Goal: Entertainment & Leisure: Consume media (video, audio)

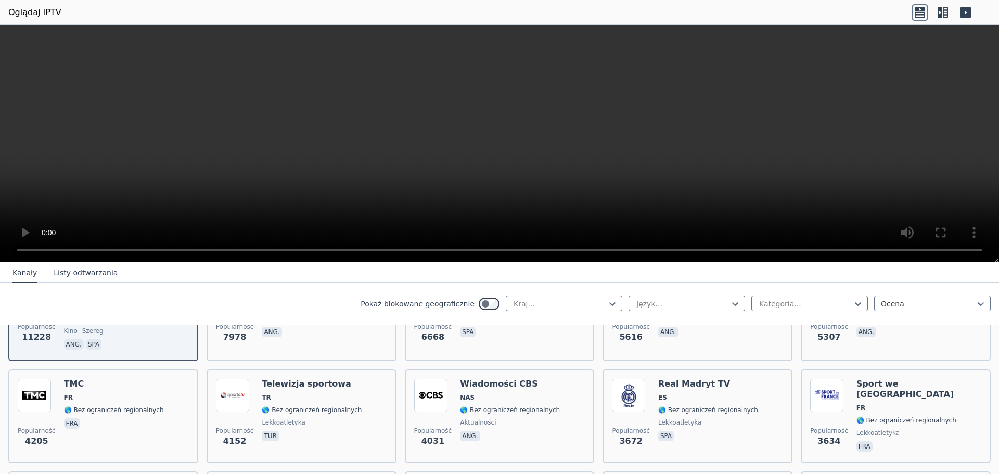
scroll to position [205, 0]
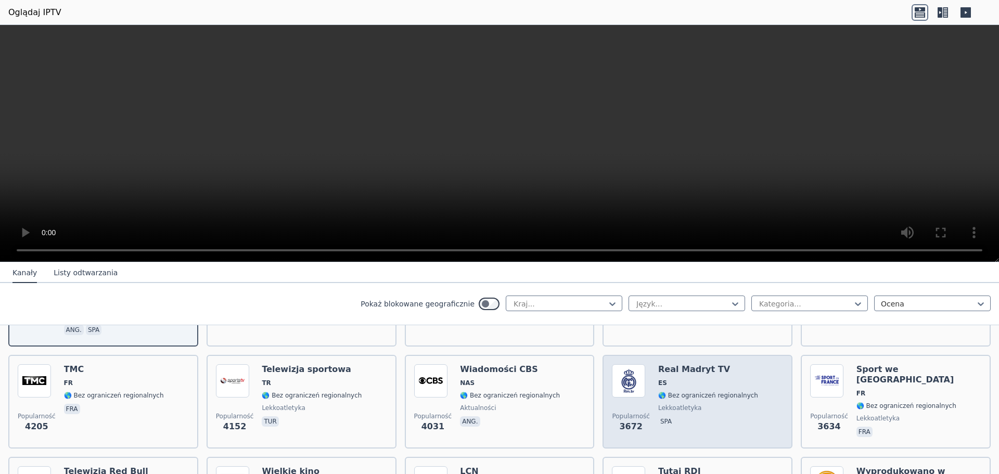
click at [723, 379] on div "Real Madryt TV ES 🌎 Bez ograniczeń regionalnych lekkoatletyka spa" at bounding box center [708, 401] width 100 height 75
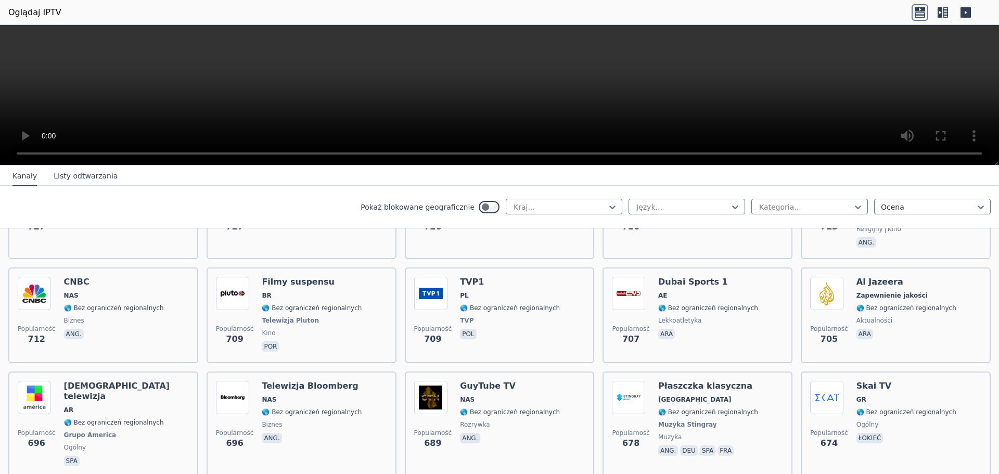
scroll to position [2676, 0]
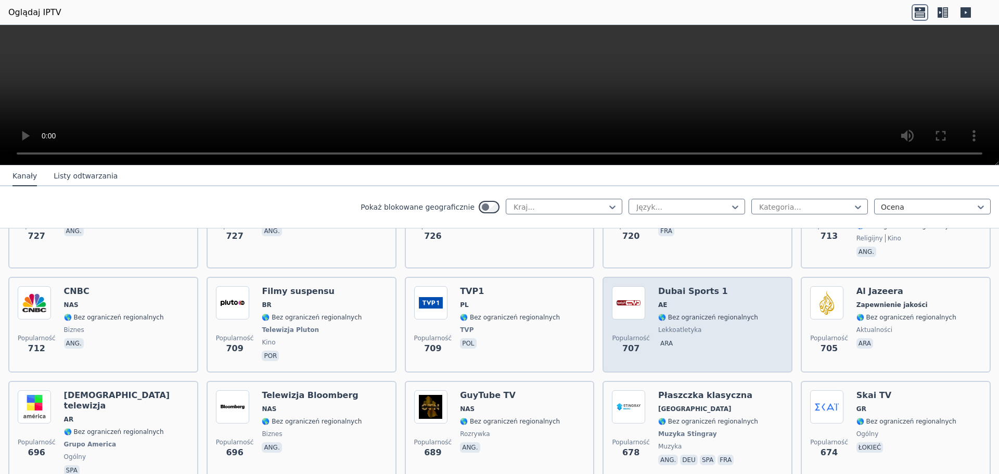
click at [700, 301] on span "AE" at bounding box center [708, 305] width 100 height 8
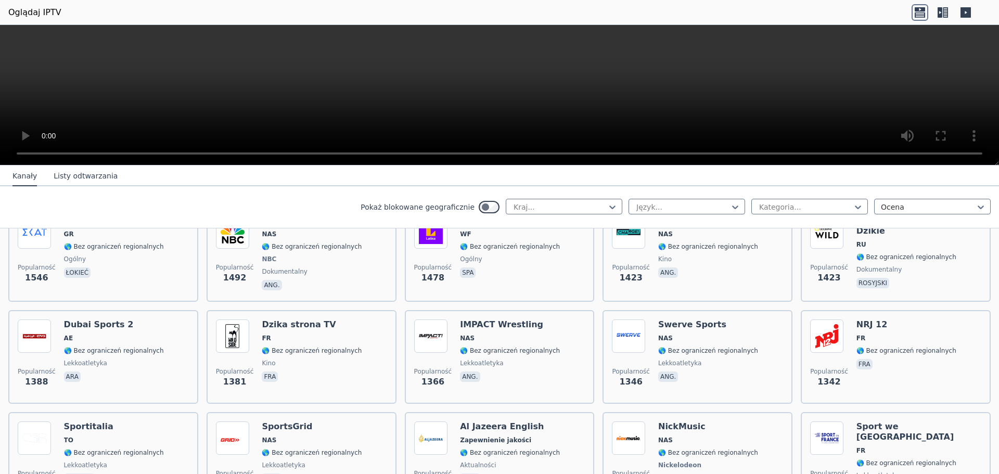
scroll to position [0, 0]
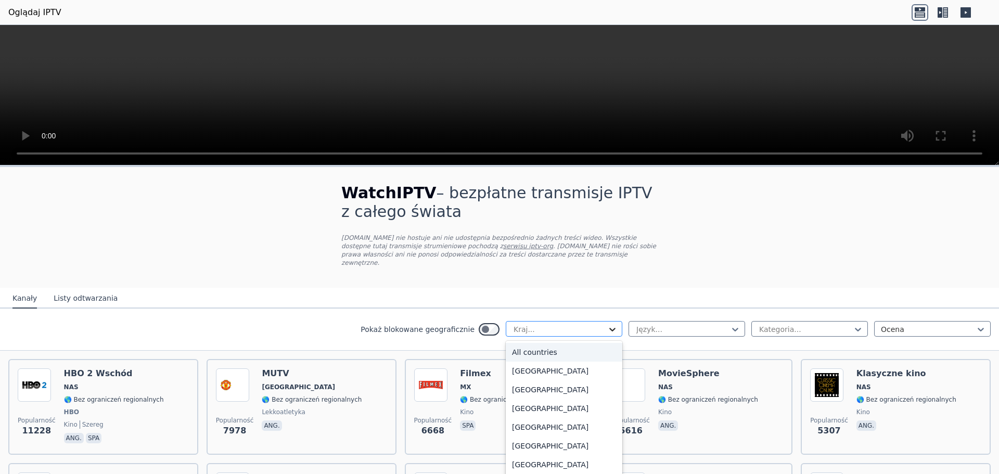
click at [607, 324] on icon at bounding box center [612, 329] width 10 height 10
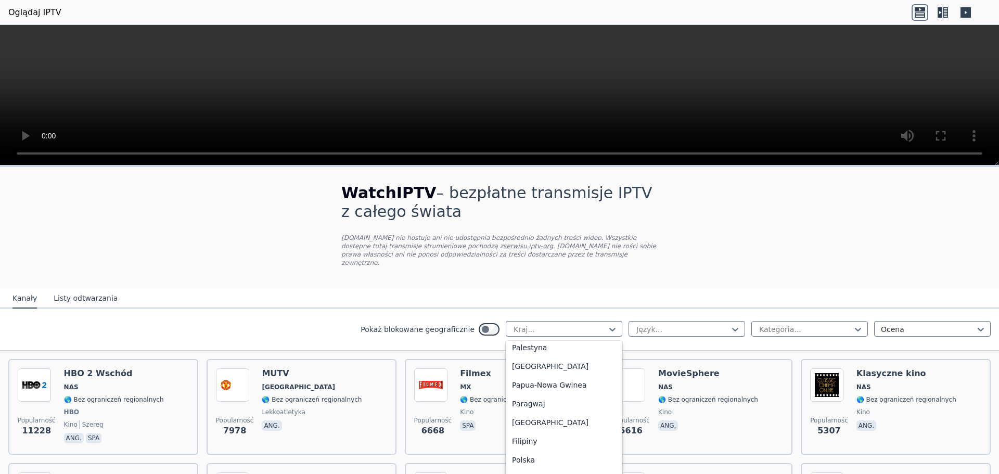
scroll to position [2732, 0]
click at [521, 420] on font "Polska" at bounding box center [523, 424] width 23 height 8
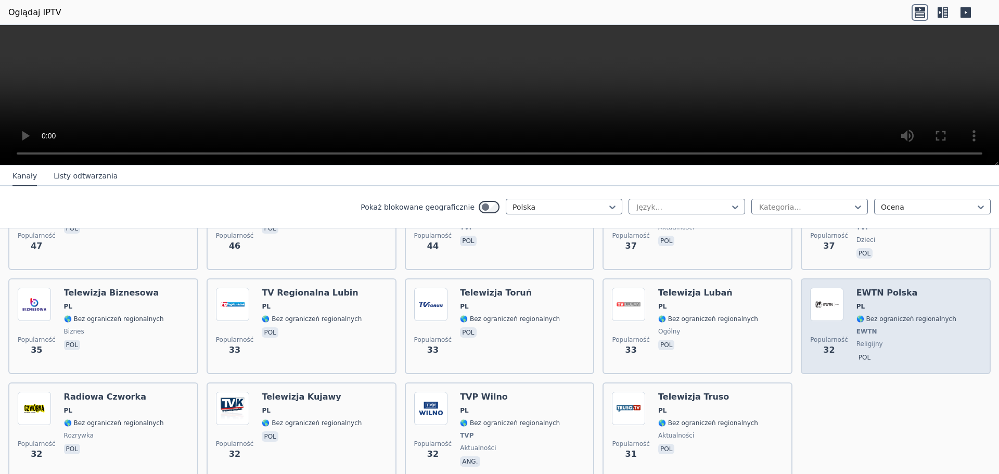
scroll to position [680, 0]
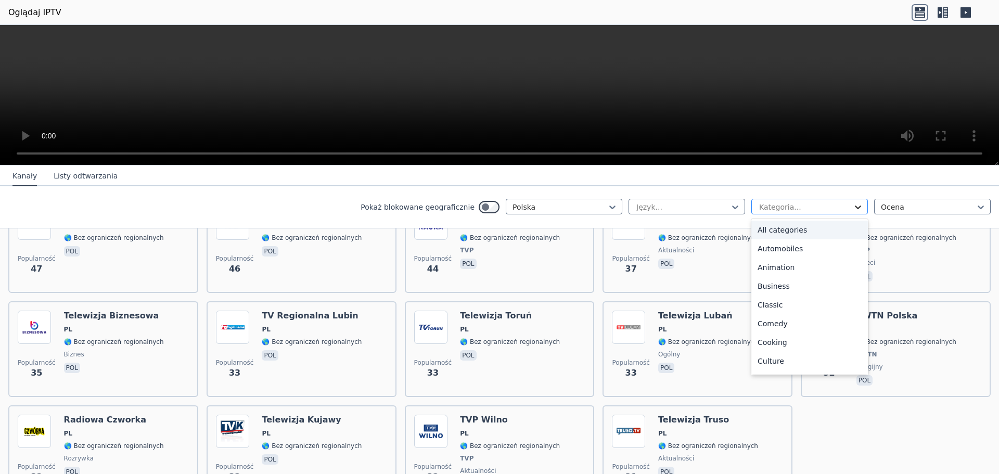
click at [853, 204] on icon at bounding box center [858, 207] width 10 height 10
click at [760, 325] on font "Lekkoatletyka" at bounding box center [783, 326] width 50 height 8
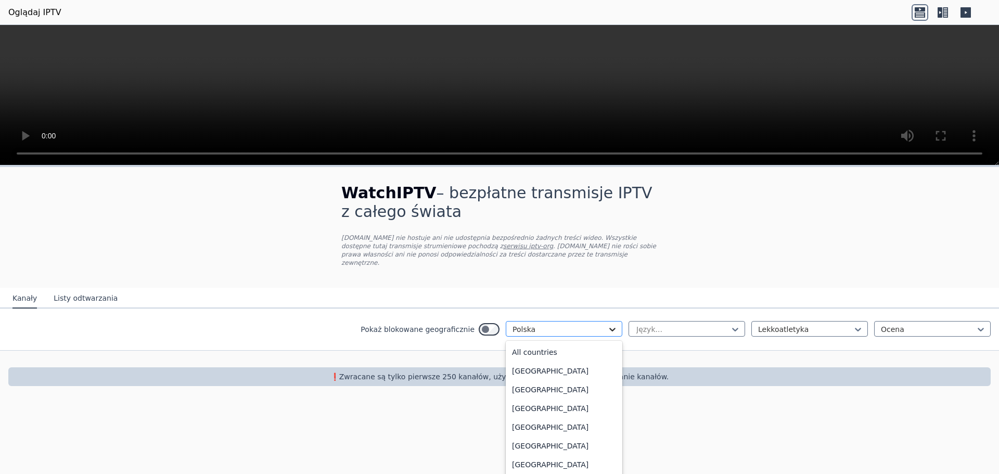
click at [616, 324] on icon at bounding box center [612, 329] width 10 height 10
click at [539, 393] on div "Czechy" at bounding box center [564, 390] width 117 height 19
